Goal: Task Accomplishment & Management: Manage account settings

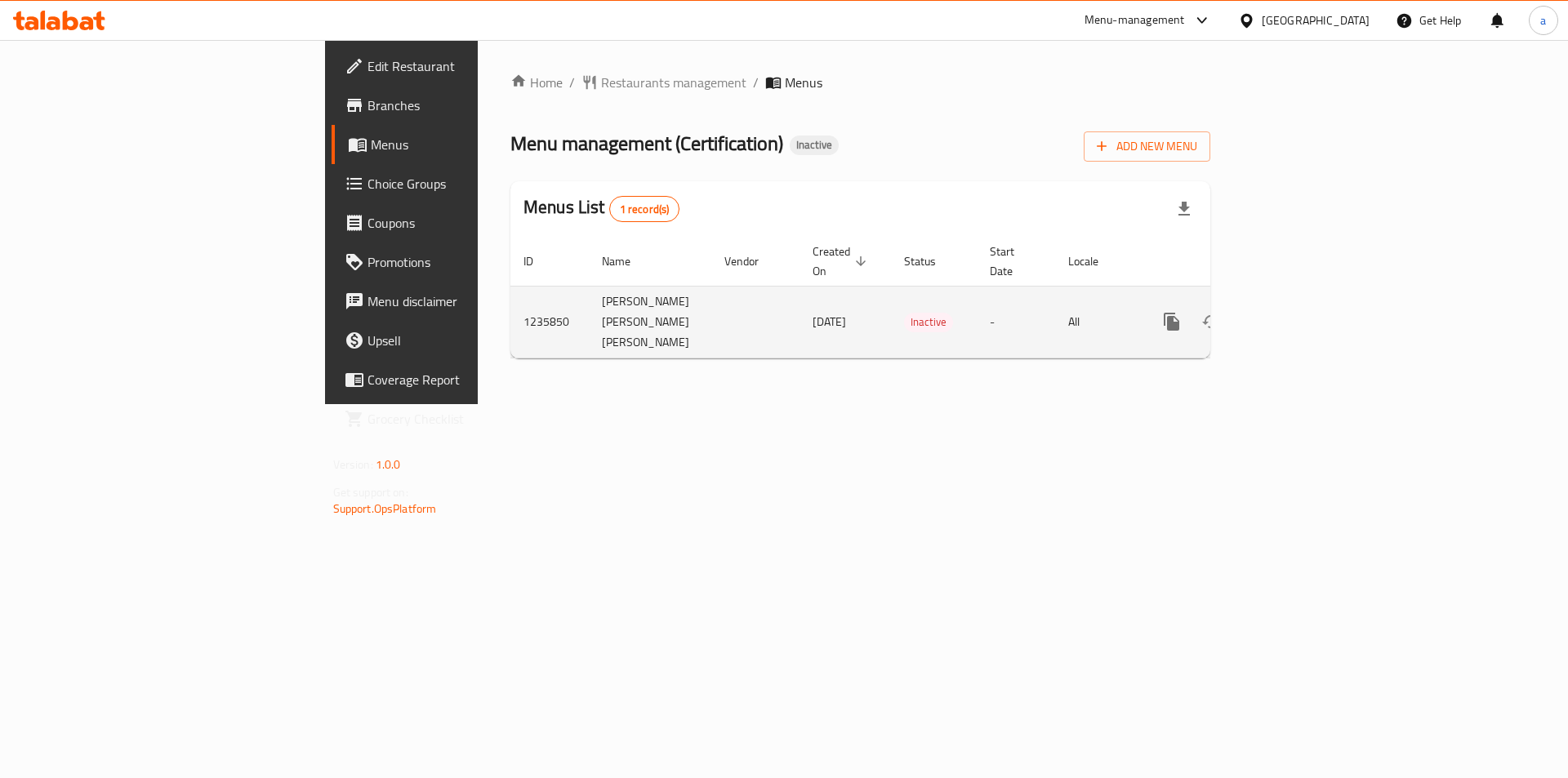
click at [1139, 300] on td "All" at bounding box center [1097, 321] width 84 height 72
click at [799, 317] on td "[DATE]" at bounding box center [844, 321] width 92 height 72
click at [1299, 312] on icon "enhanced table" at bounding box center [1289, 321] width 20 height 20
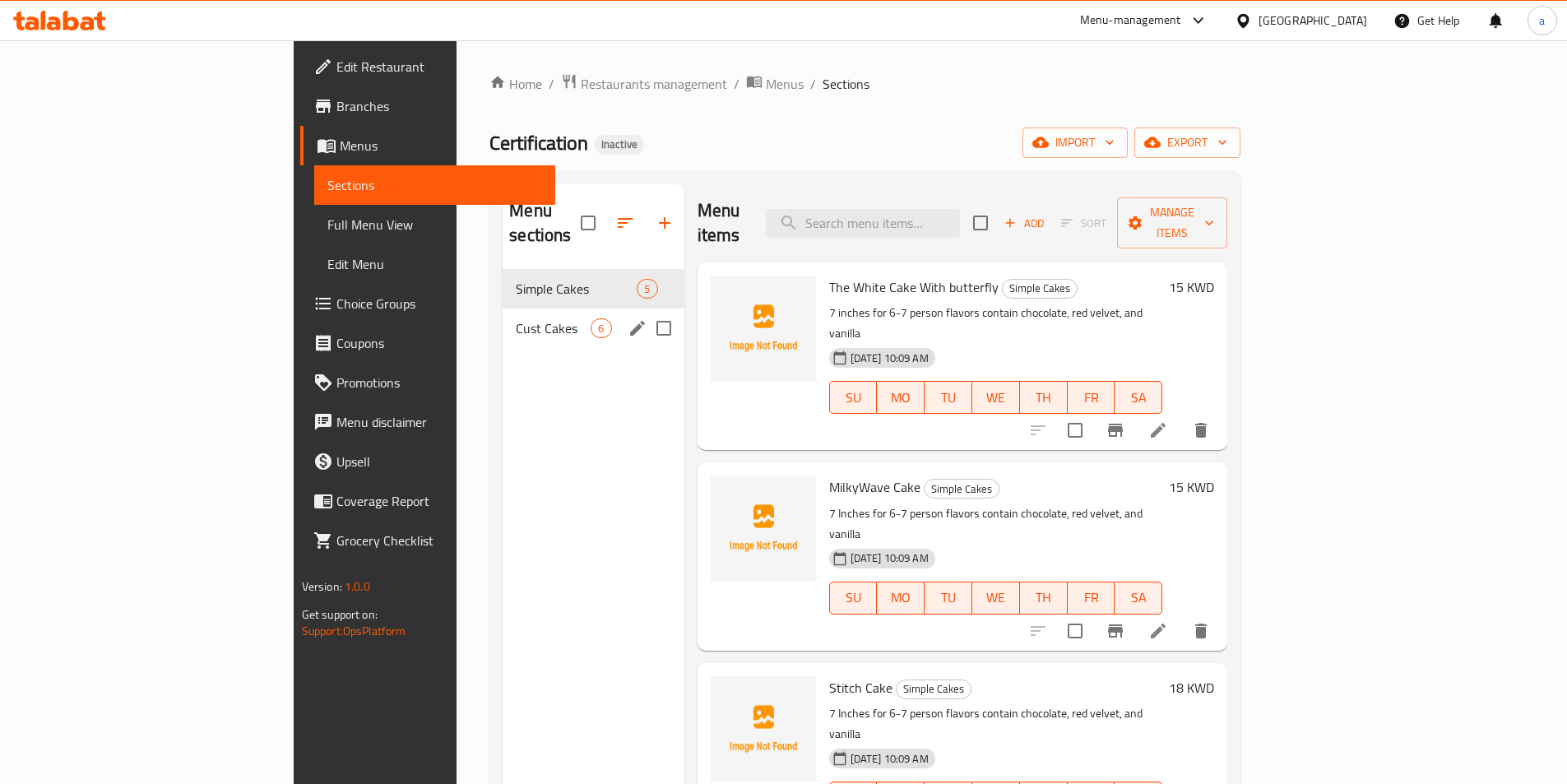
click at [503, 315] on div "Cust Cakes 6" at bounding box center [593, 328] width 181 height 40
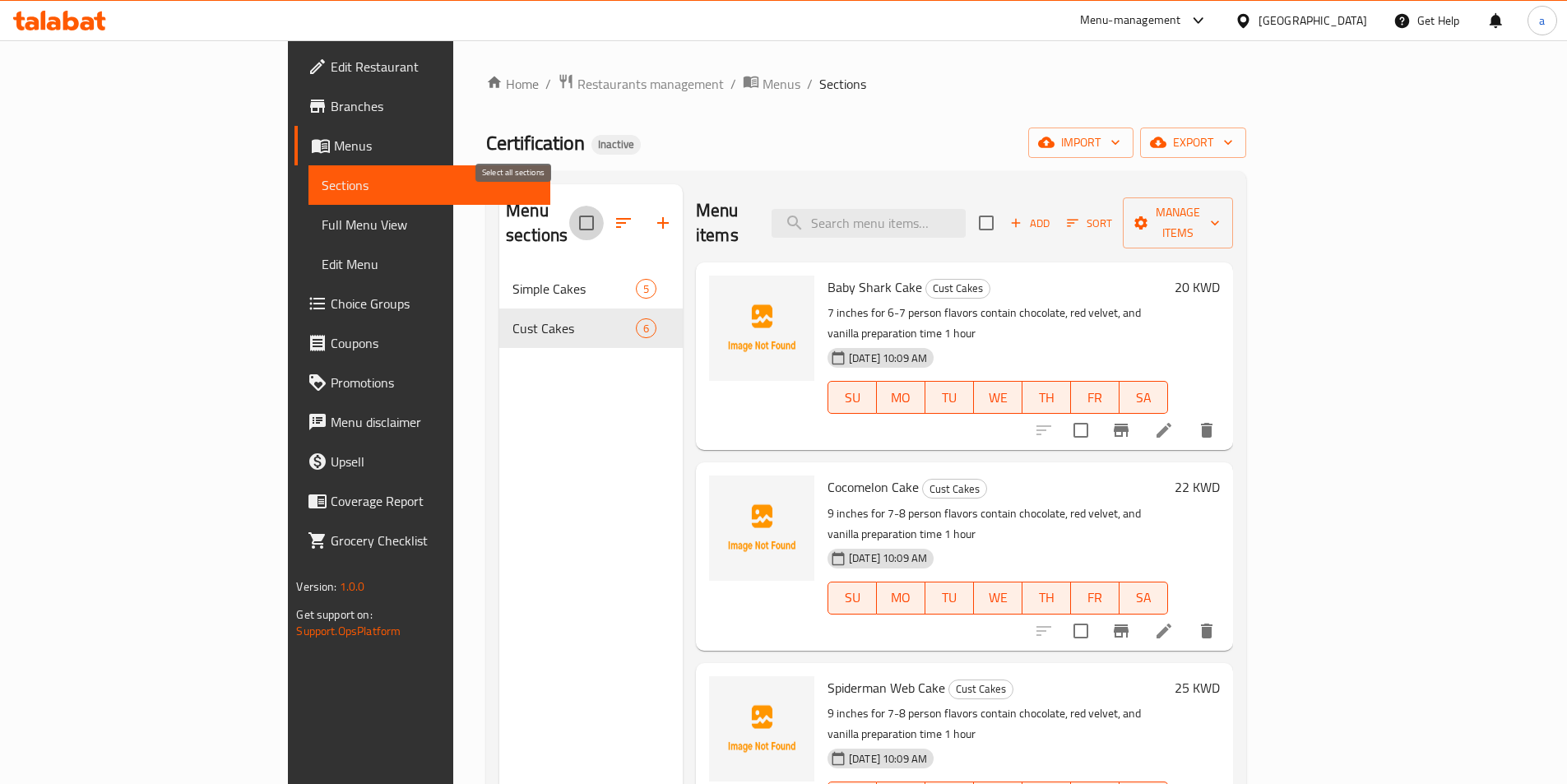
click at [569, 205] on input "checkbox" at bounding box center [587, 223] width 35 height 35
checkbox input "true"
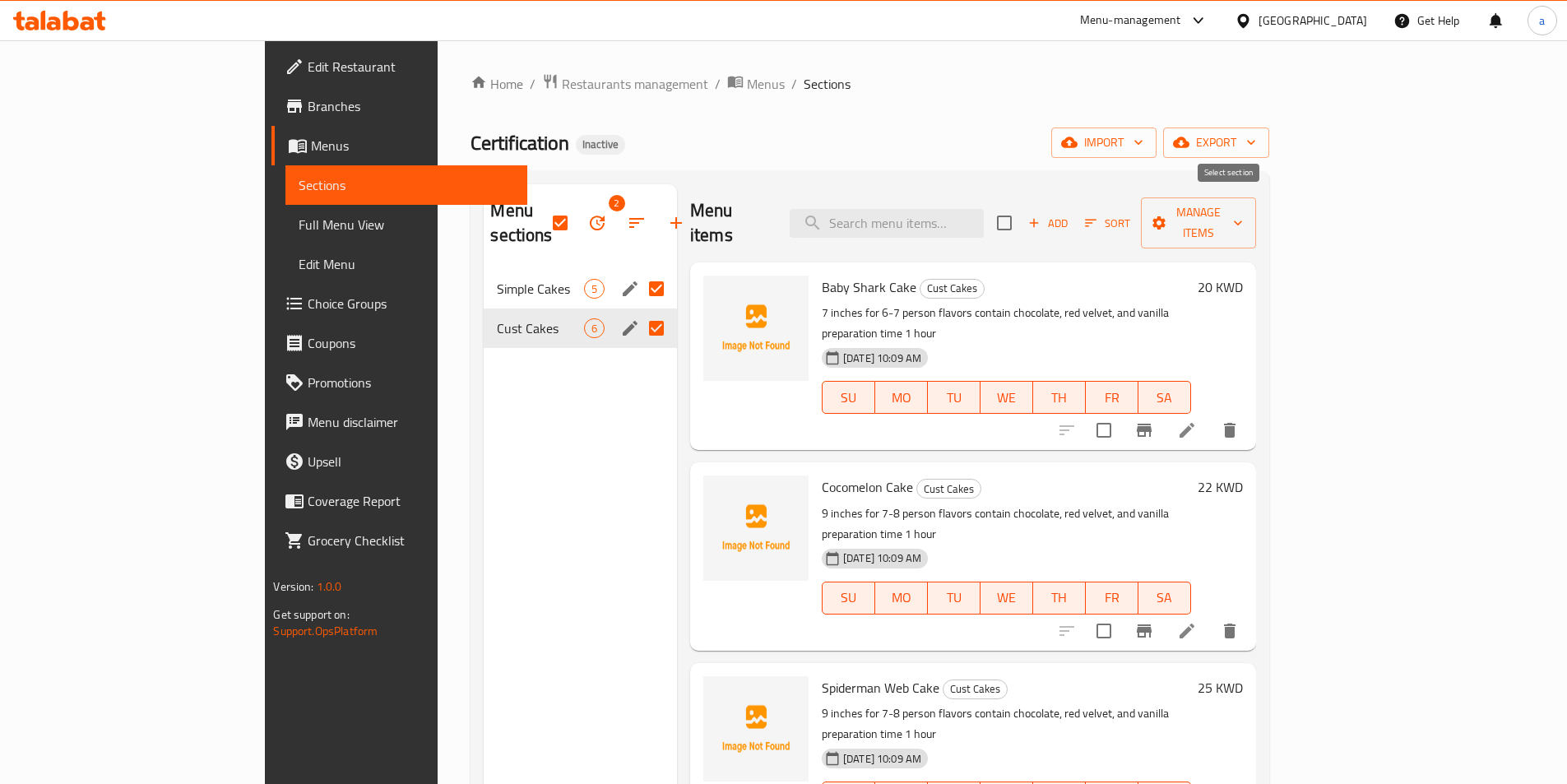
click at [1022, 212] on input "checkbox" at bounding box center [1005, 223] width 35 height 35
checkbox input "true"
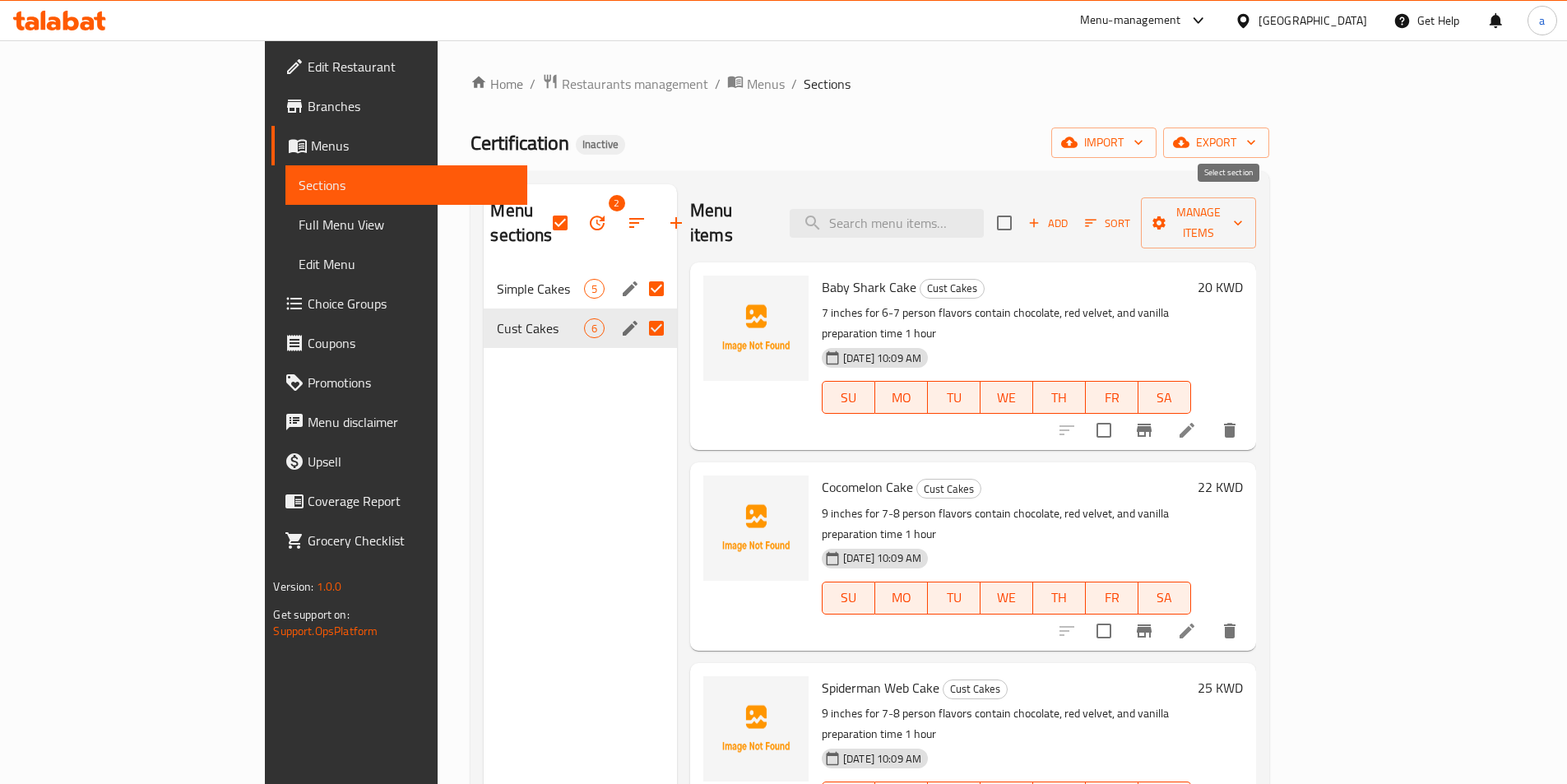
checkbox input "true"
click at [1022, 212] on input "checkbox" at bounding box center [1005, 223] width 35 height 35
checkbox input "false"
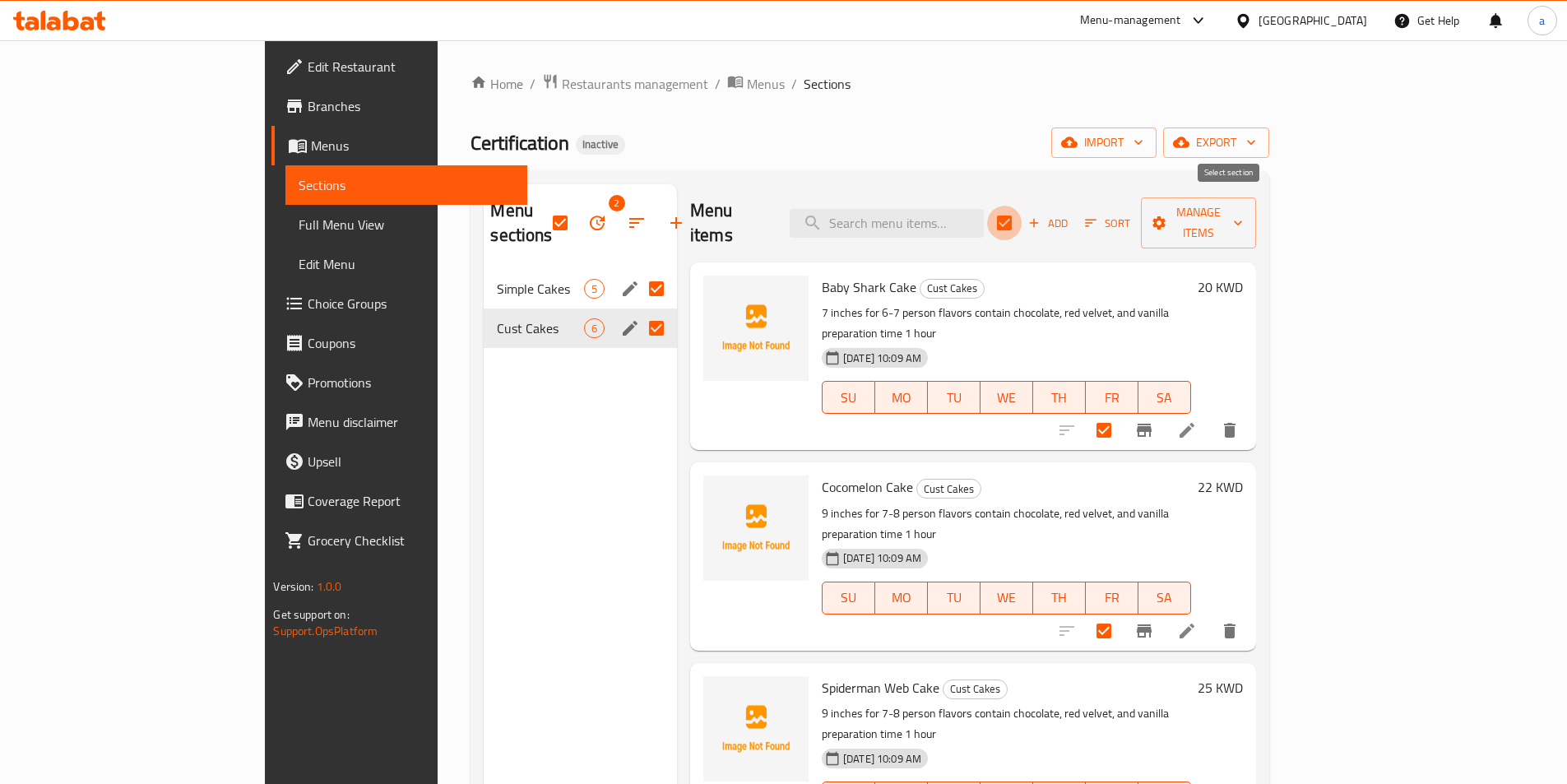
checkbox input "false"
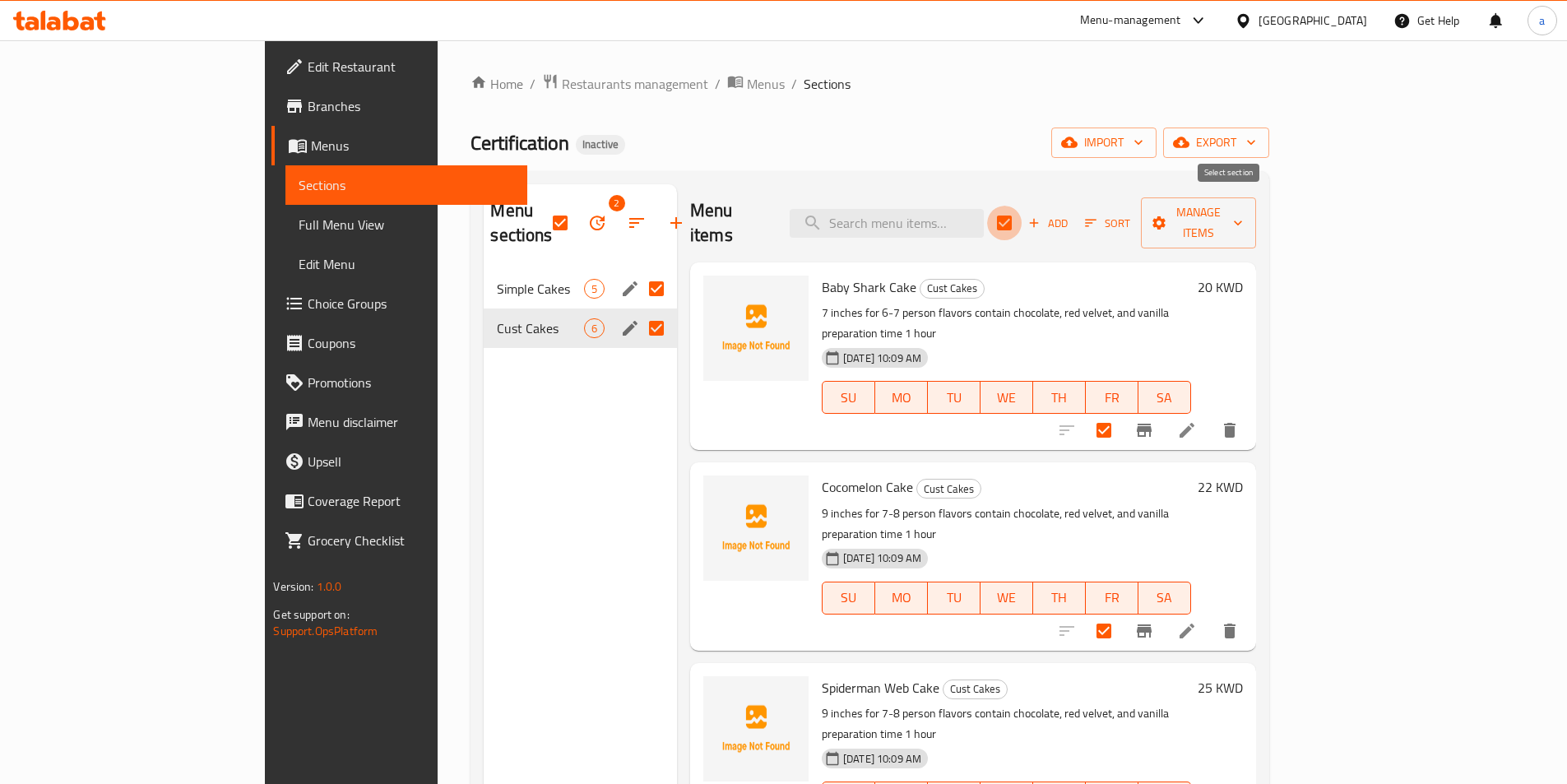
checkbox input "false"
click at [1250, 410] on div at bounding box center [1148, 430] width 202 height 40
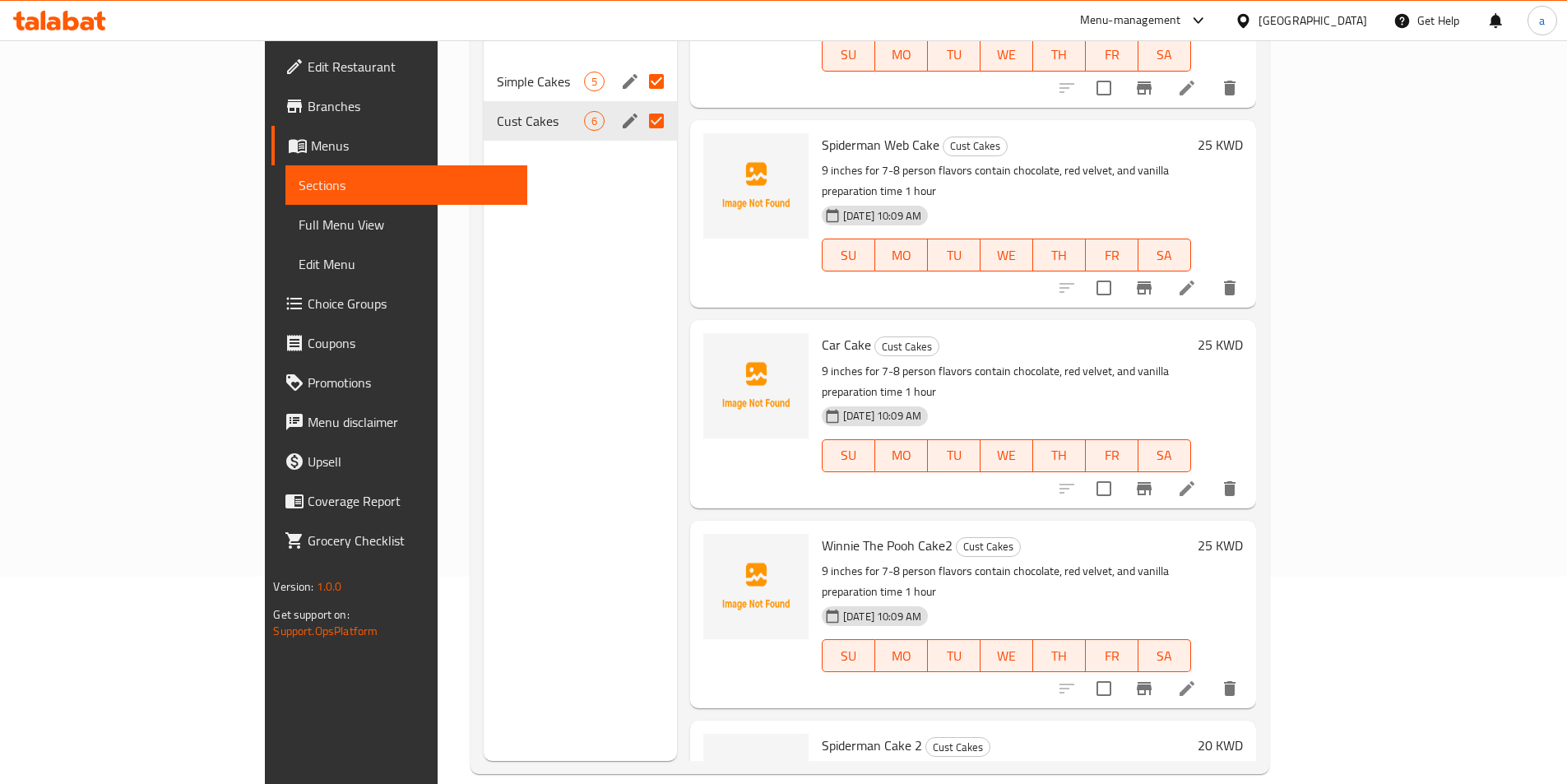
scroll to position [231, 0]
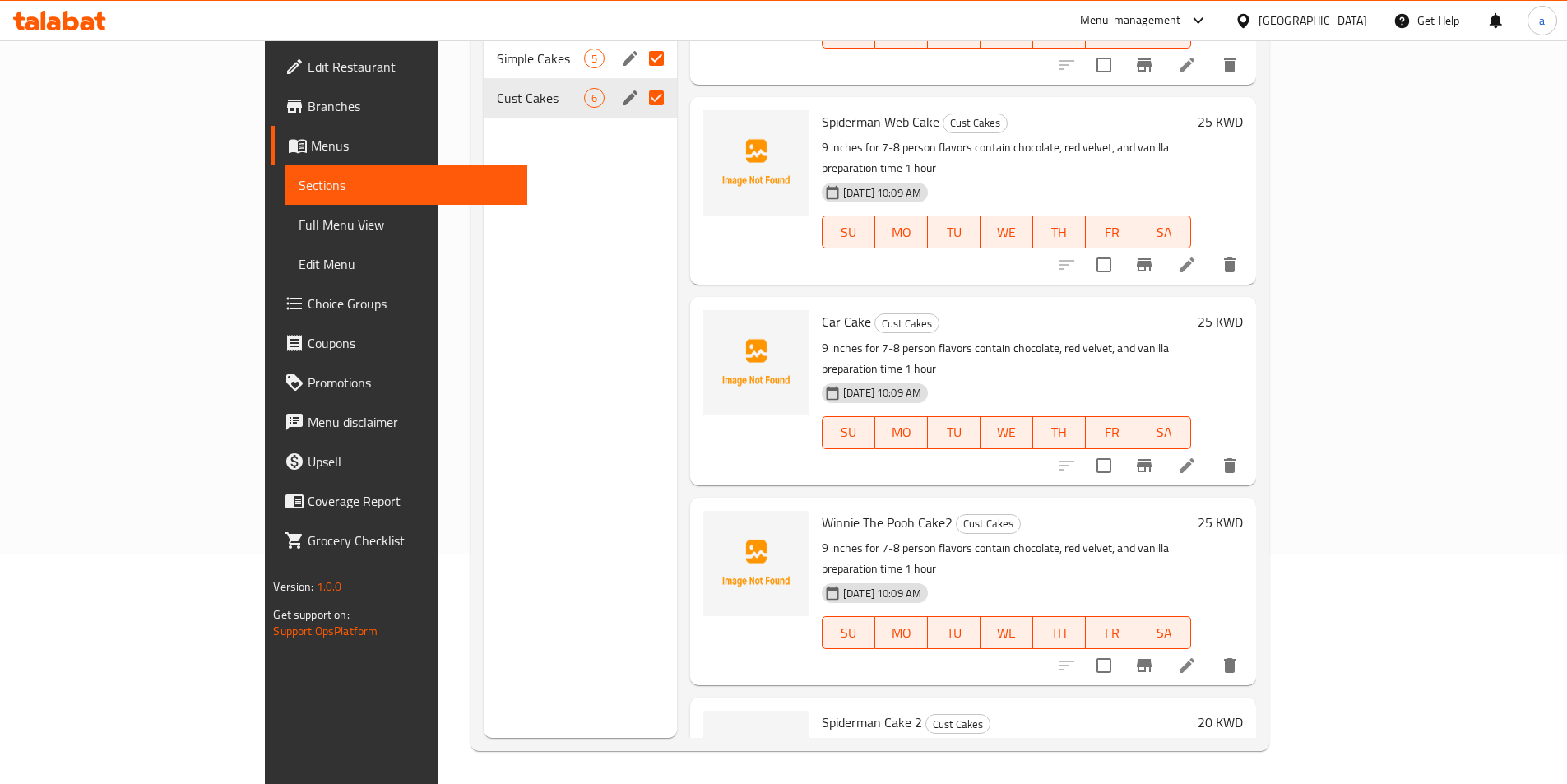
click at [1243, 711] on div "20 KWD" at bounding box center [1217, 791] width 52 height 161
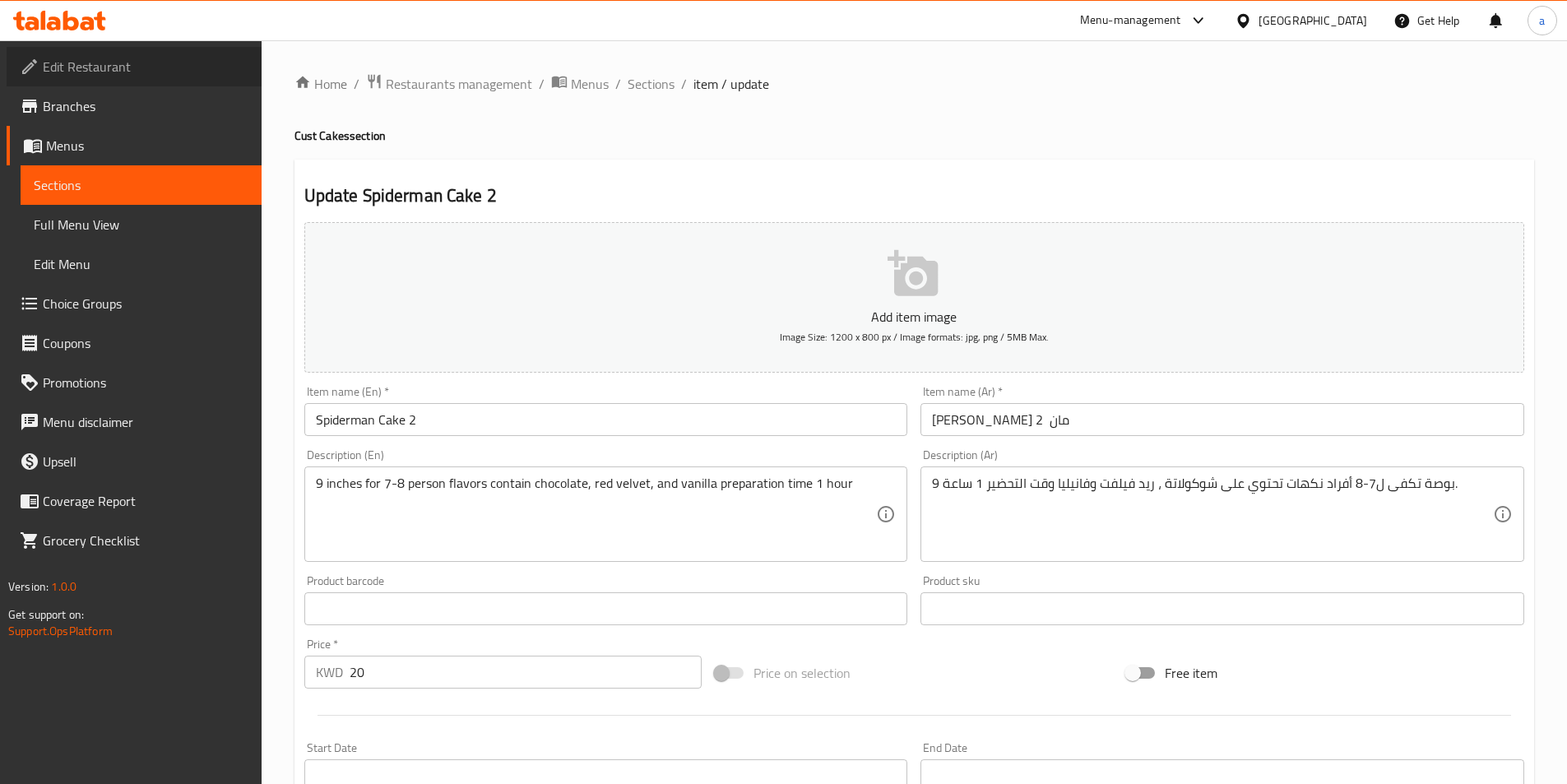
click at [72, 60] on span "Edit Restaurant" at bounding box center [146, 66] width 206 height 20
